Goal: Check status

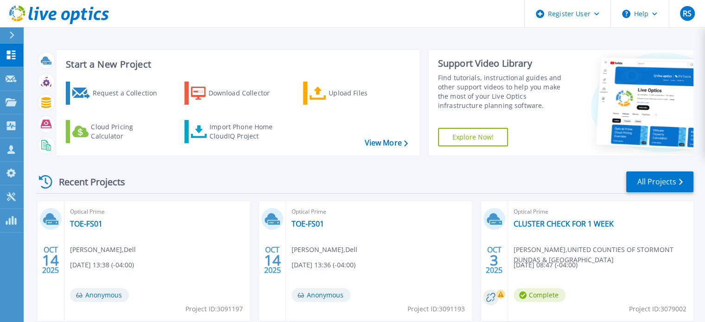
scroll to position [96, 0]
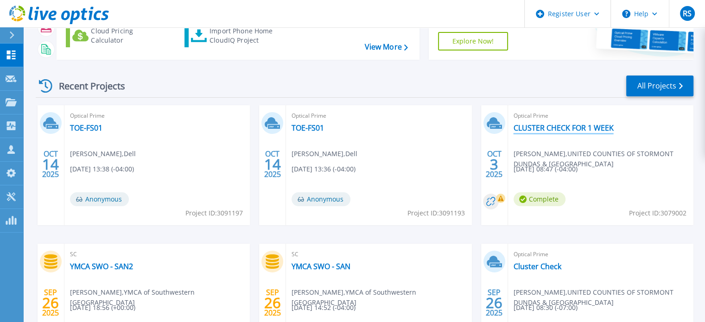
click at [575, 127] on link "CLUSTER CHECK FOR 1 WEEK" at bounding box center [564, 127] width 100 height 9
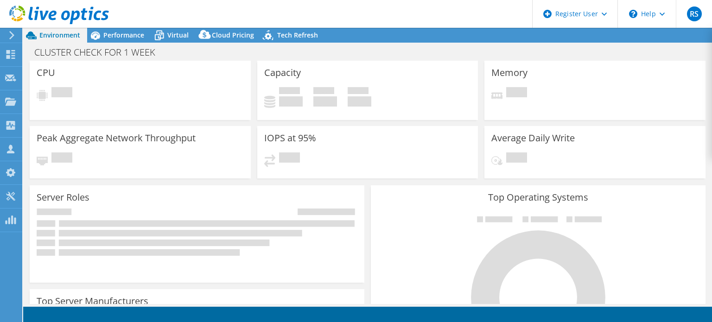
select select "USD"
